Goal: Task Accomplishment & Management: Manage account settings

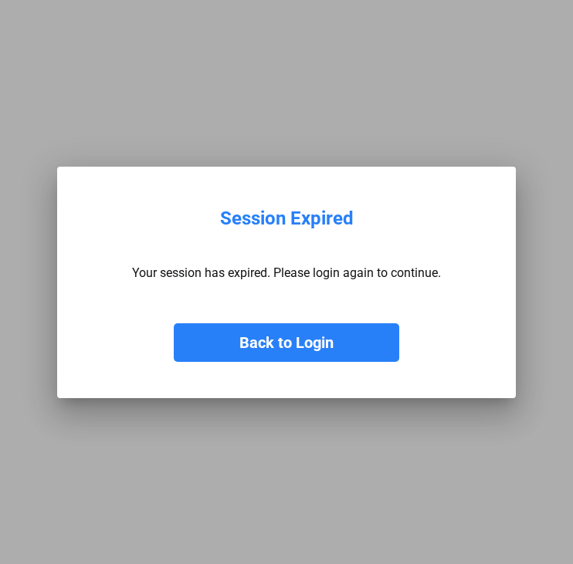
click at [239, 346] on button "Back to Login" at bounding box center [286, 343] width 225 height 39
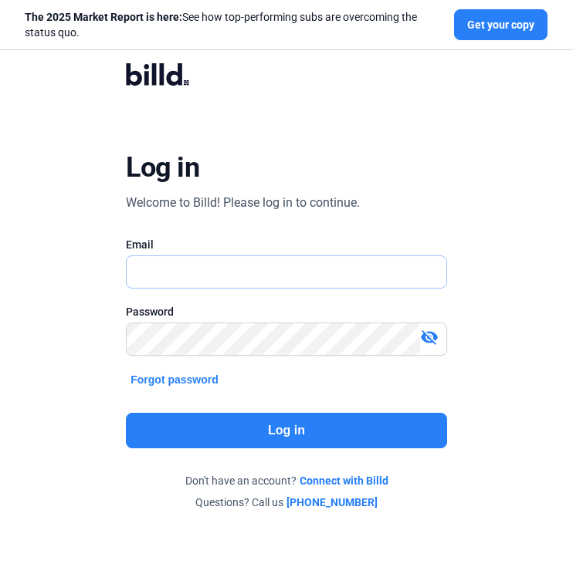
type input "[EMAIL_ADDRESS][DOMAIN_NAME]"
click at [223, 455] on div "Log in Welcome to Billd! Please log in to continue. Email [EMAIL_ADDRESS][DOMAI…" at bounding box center [286, 286] width 412 height 493
click at [198, 435] on button "Log in" at bounding box center [286, 431] width 321 height 36
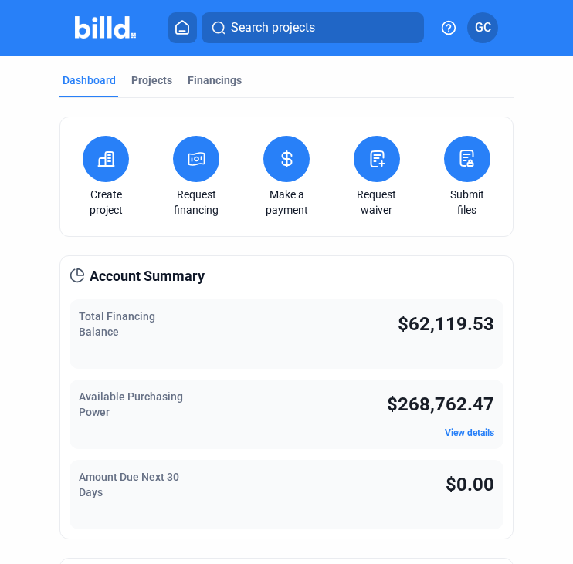
scroll to position [5, 0]
